Goal: Find specific page/section: Find specific page/section

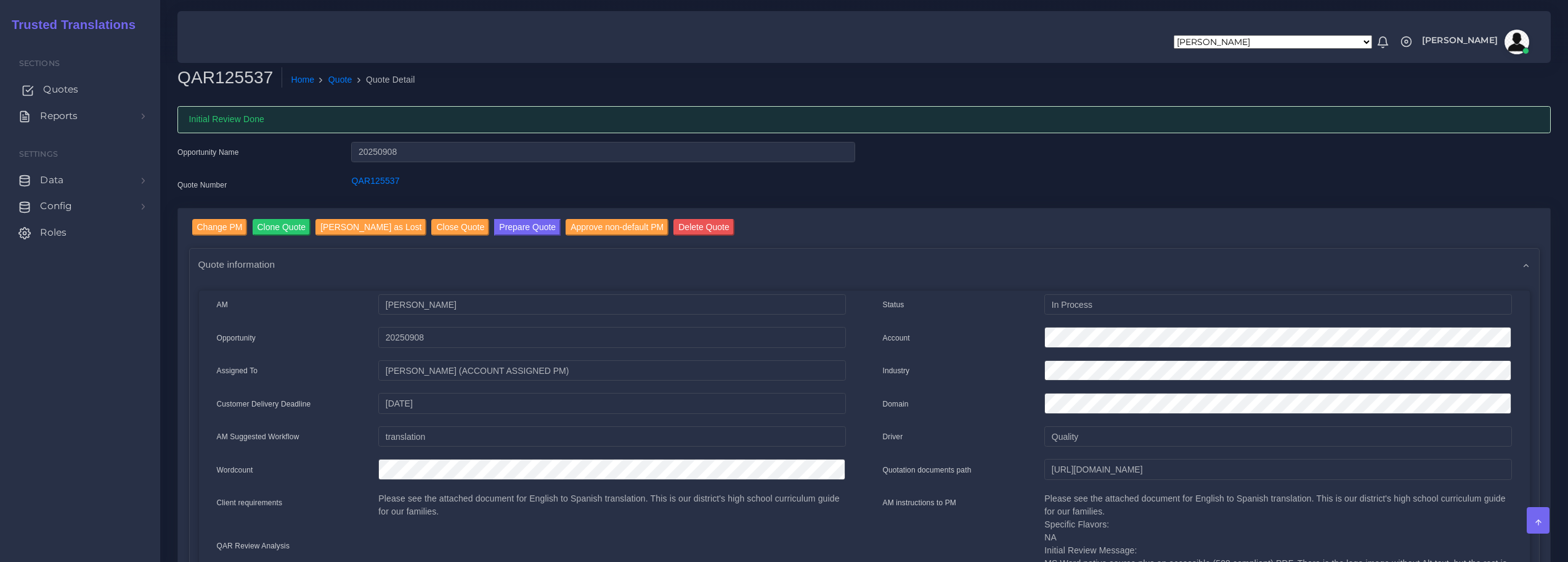
click at [65, 88] on span "Quotes" at bounding box center [61, 90] width 35 height 14
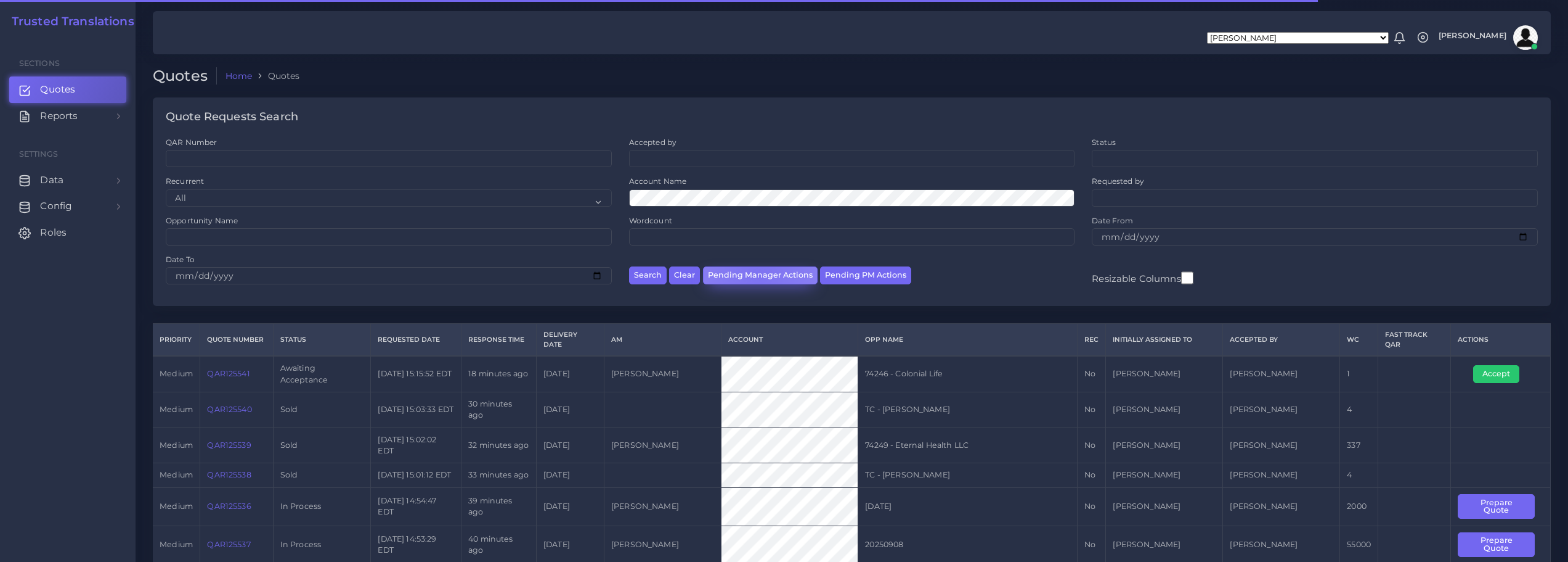
click at [757, 276] on button "Pending Manager Actions" at bounding box center [760, 275] width 115 height 18
select select "awaiting_manager_initial_review"
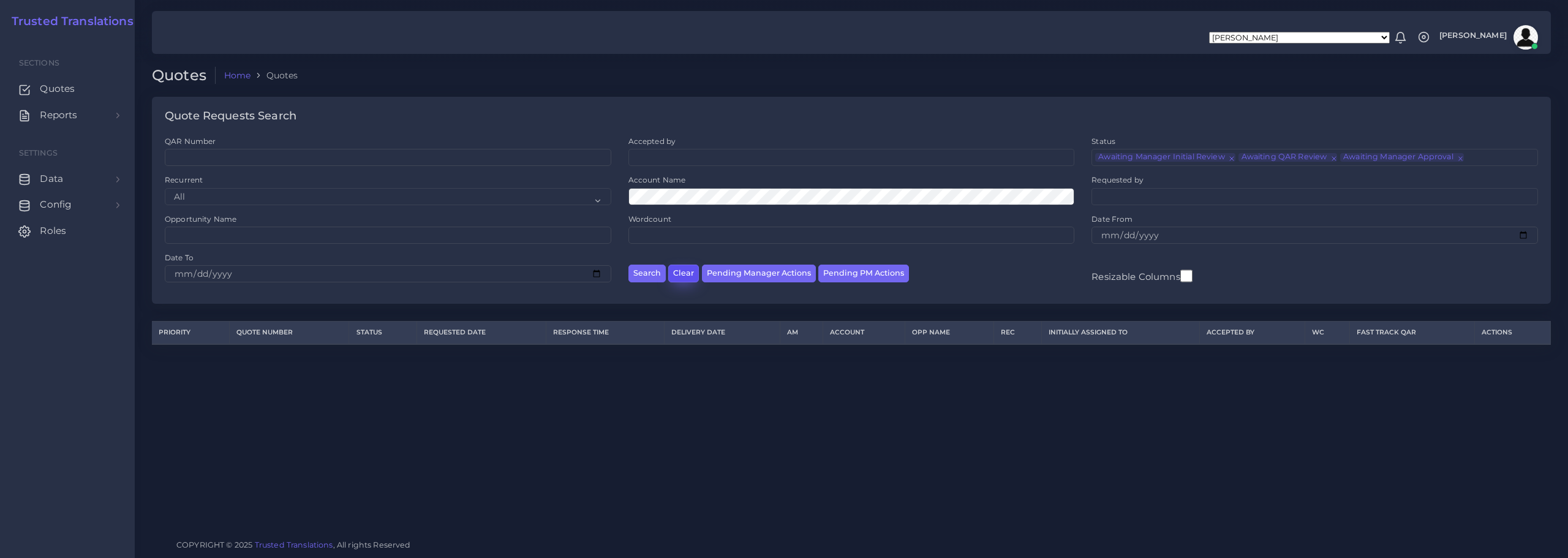
click at [678, 270] on button "Clear" at bounding box center [683, 273] width 30 height 18
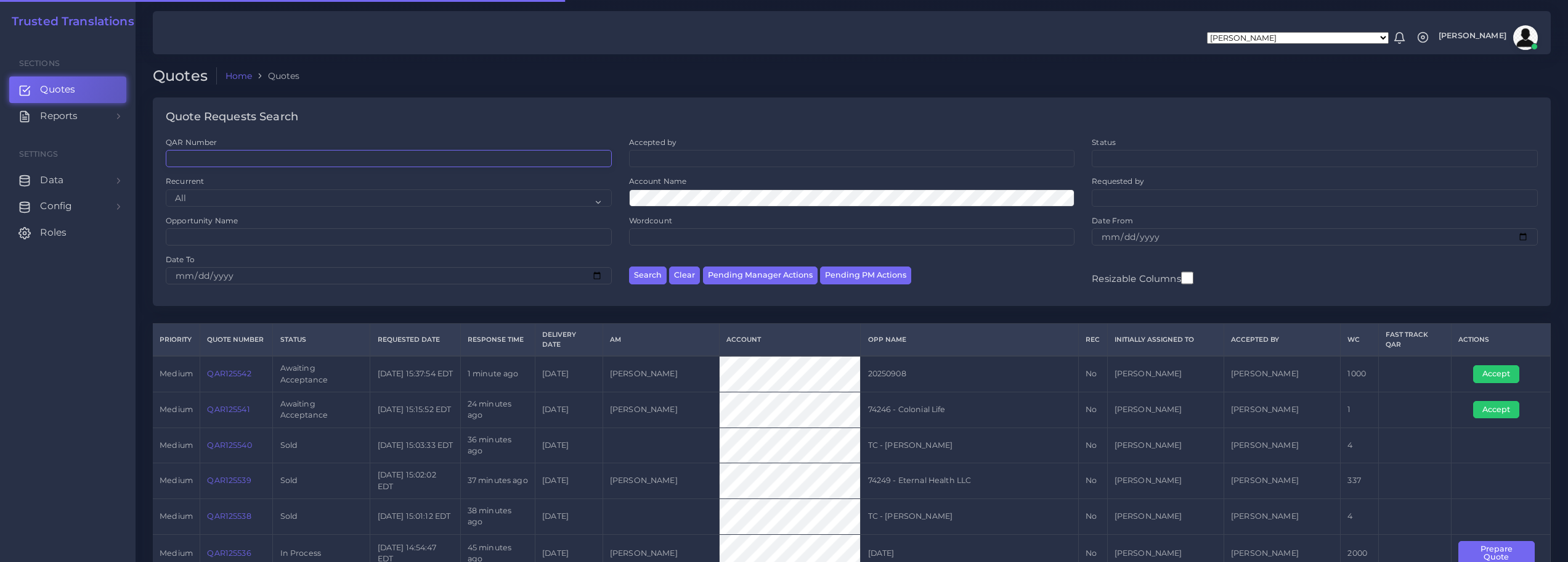
click at [227, 157] on input "QAR Number" at bounding box center [388, 158] width 446 height 17
paste input "QAR117622"
type input "QAR117622"
click at [644, 277] on button "Search" at bounding box center [648, 275] width 37 height 18
